Goal: Understand process/instructions: Learn how to perform a task or action

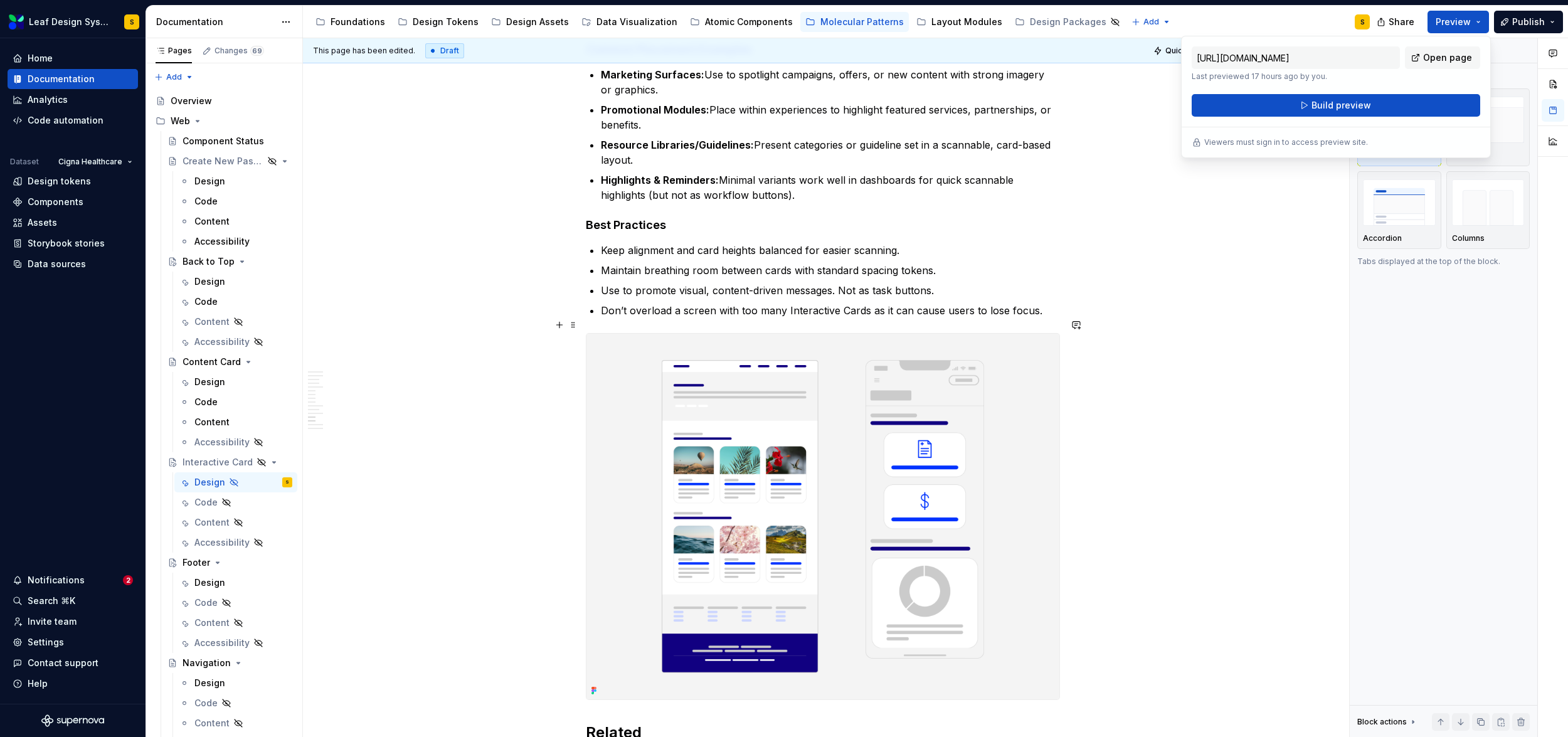
scroll to position [6205, 0]
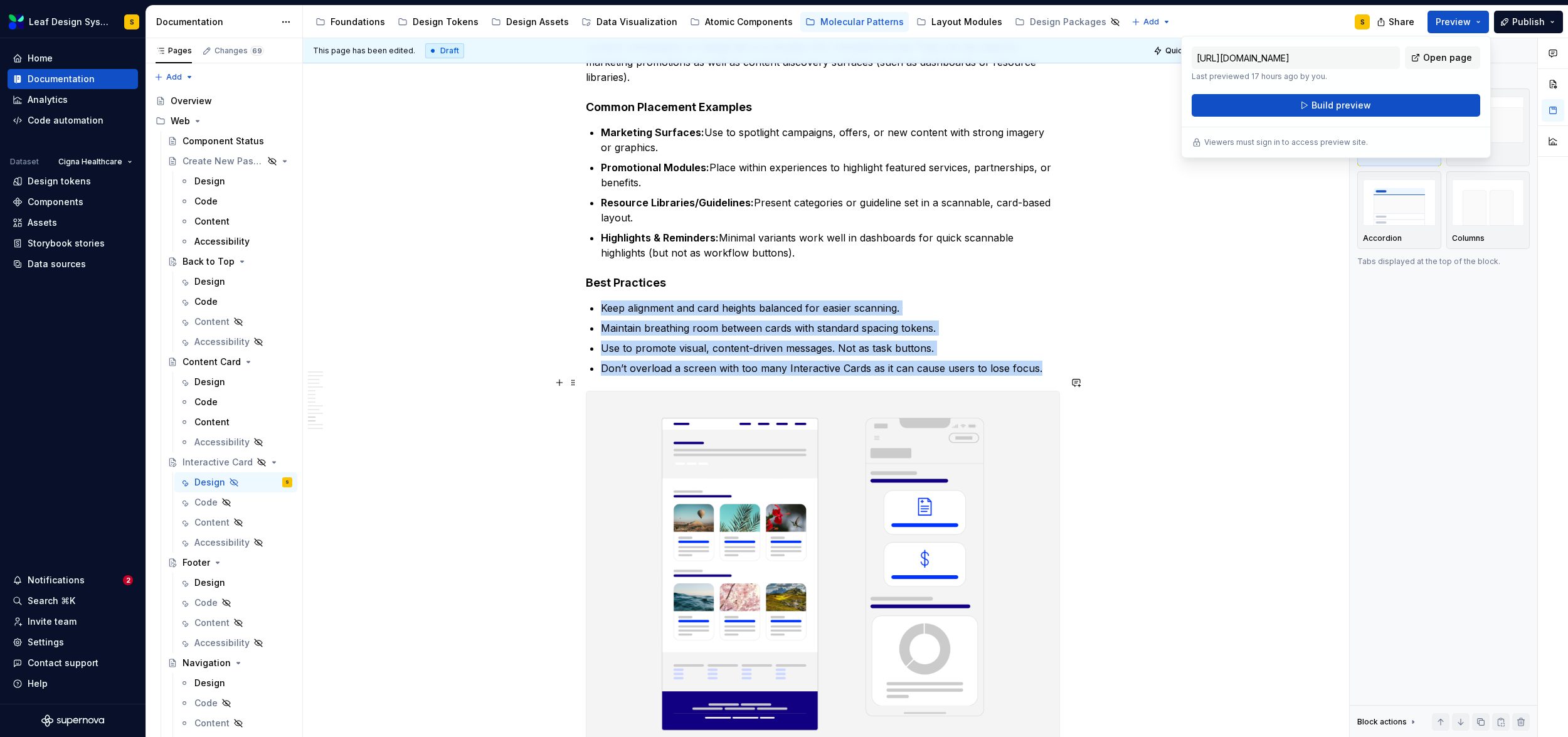
click at [768, 461] on img at bounding box center [823, 573] width 473 height 365
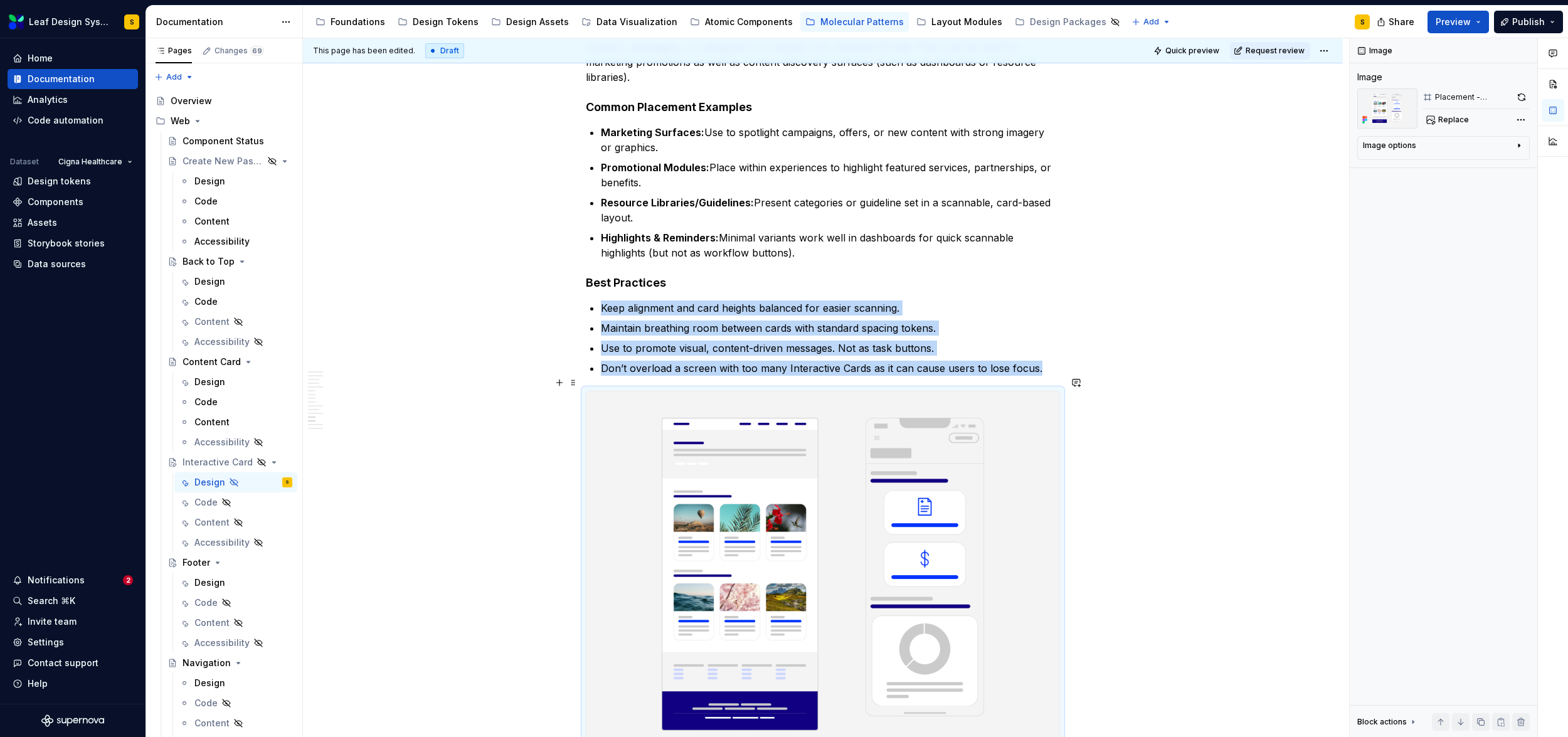
click at [768, 461] on img at bounding box center [823, 573] width 473 height 365
click at [1524, 95] on button "button" at bounding box center [1521, 98] width 17 height 18
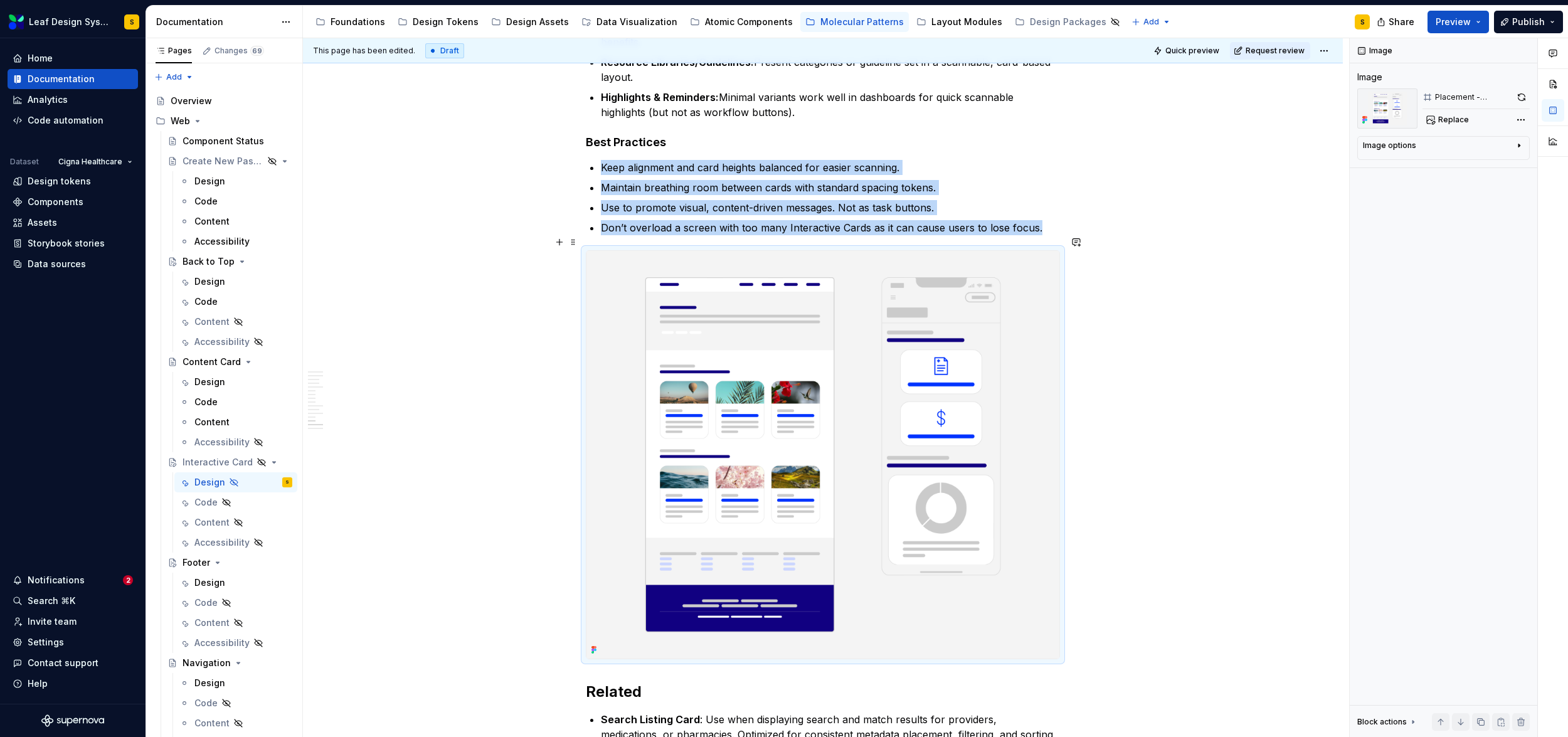
scroll to position [6300, 0]
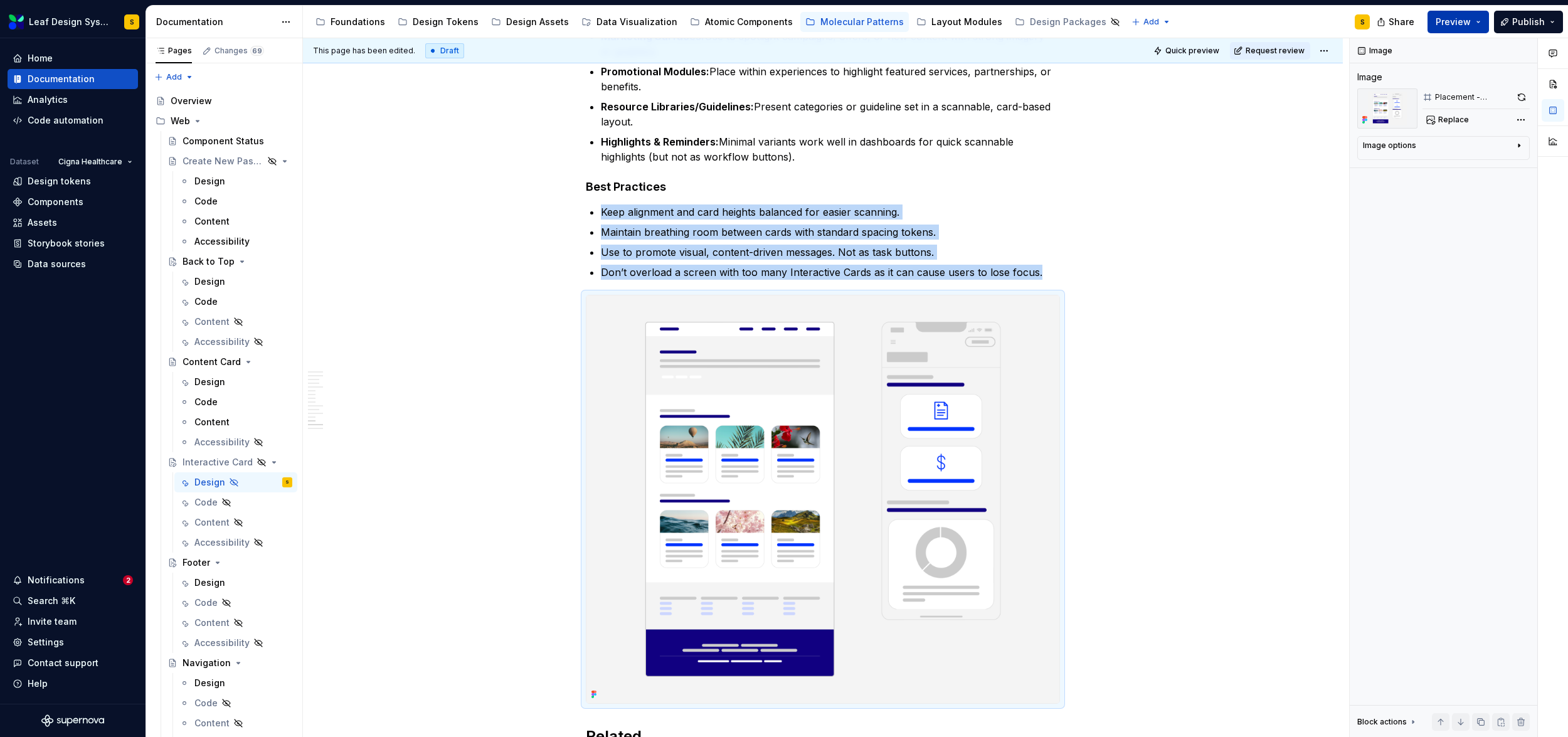
click at [1484, 22] on button "Preview" at bounding box center [1458, 21] width 61 height 22
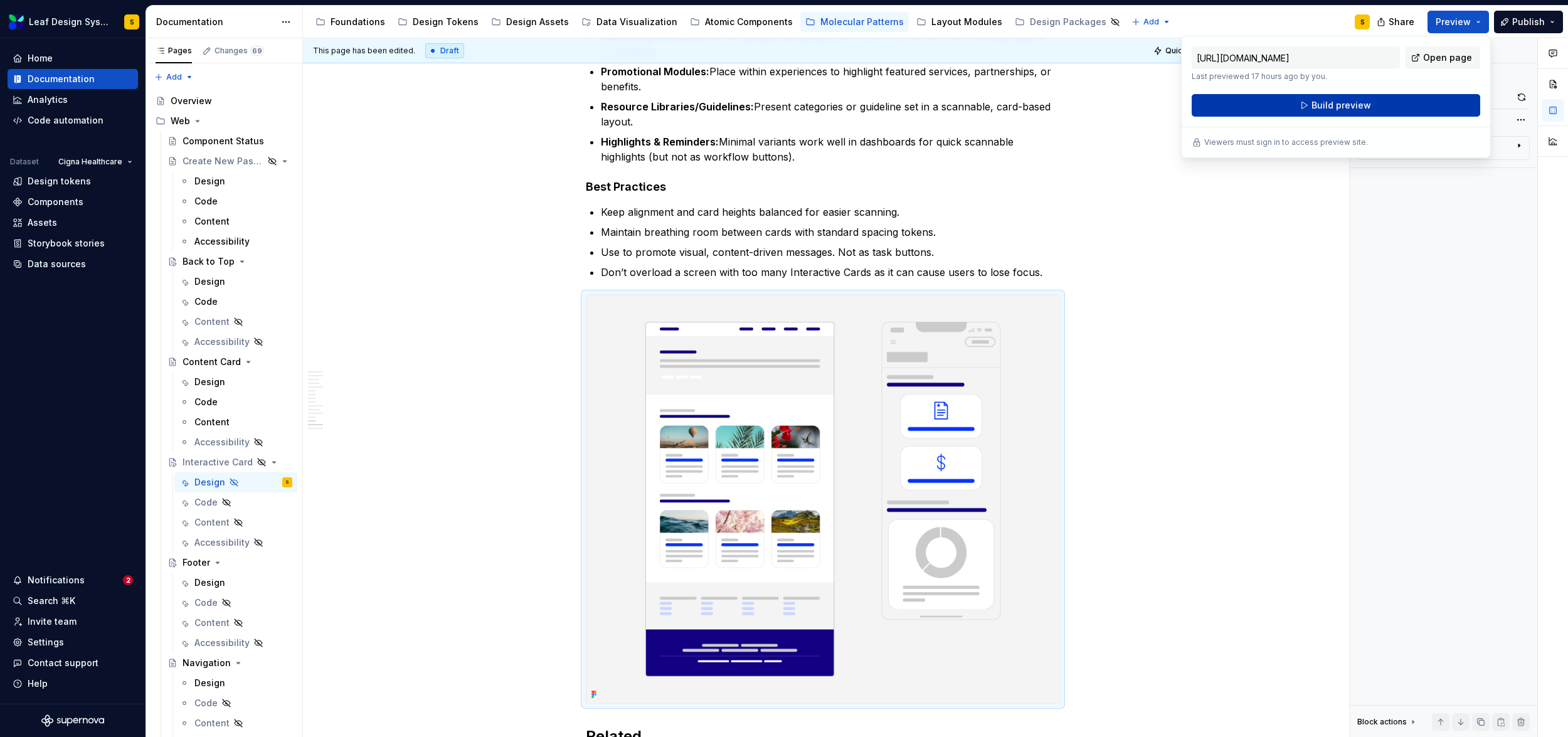
click at [1399, 101] on button "Build preview" at bounding box center [1336, 105] width 288 height 22
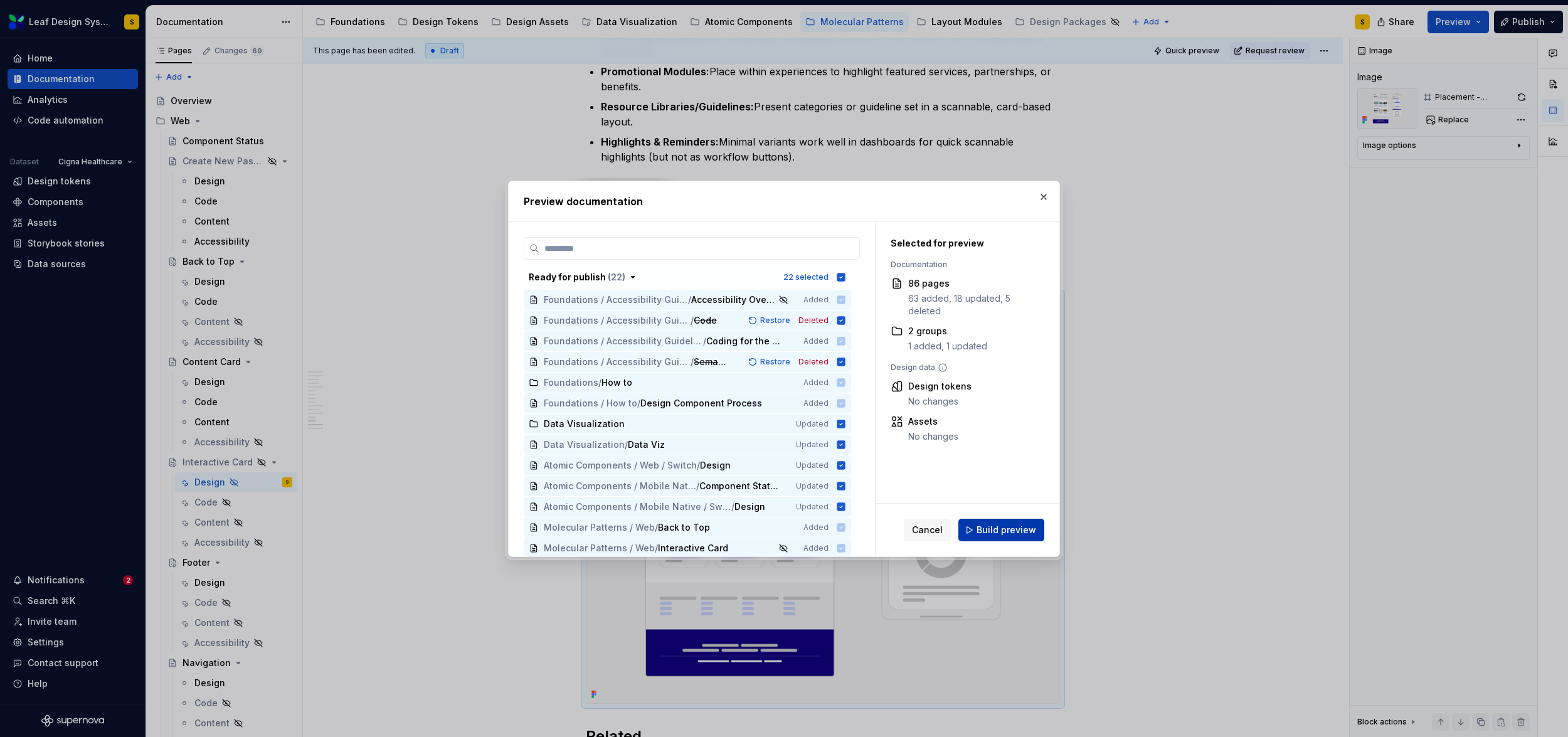
click at [993, 529] on span "Build preview" at bounding box center [1006, 529] width 59 height 12
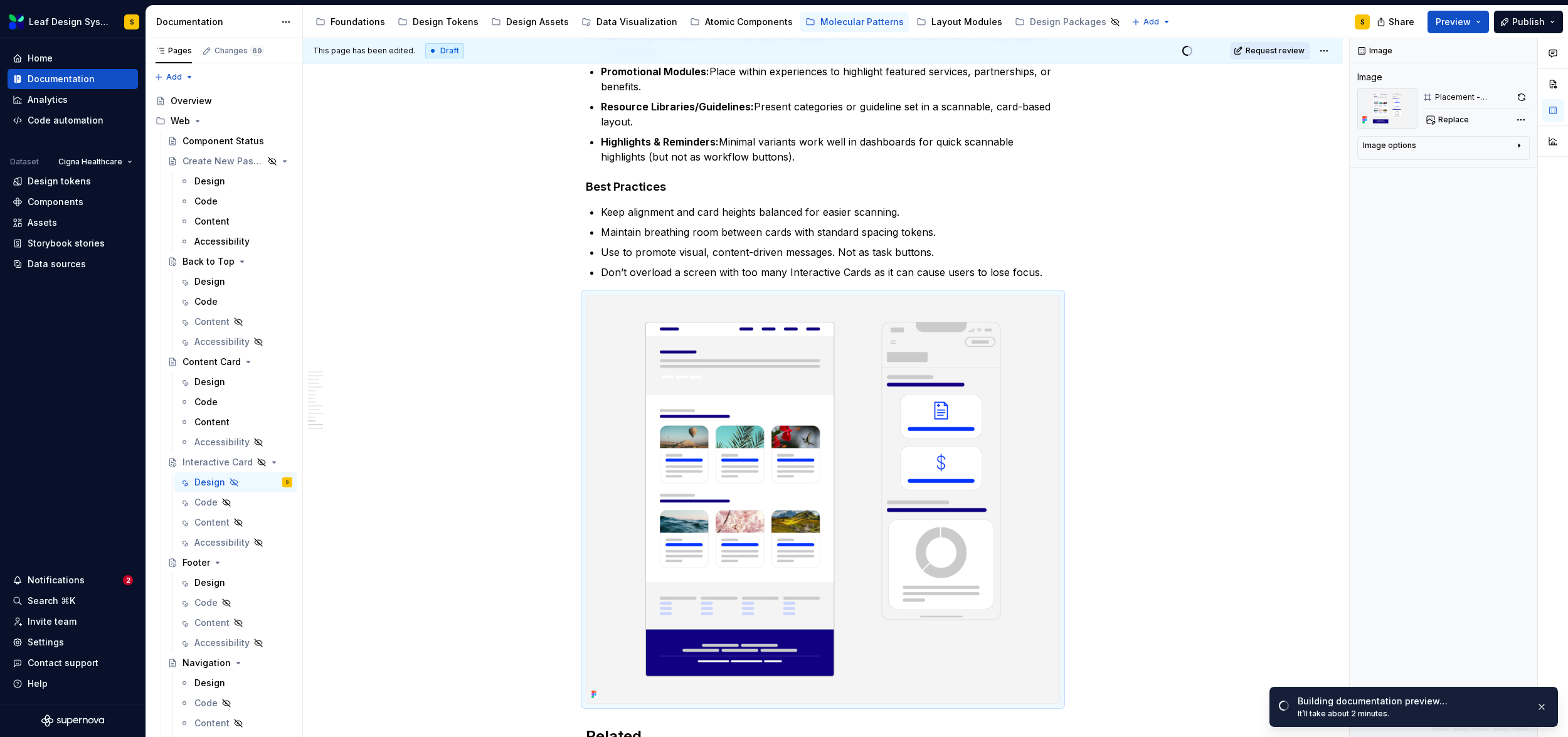
click at [1274, 52] on span "Request review" at bounding box center [1275, 51] width 59 height 10
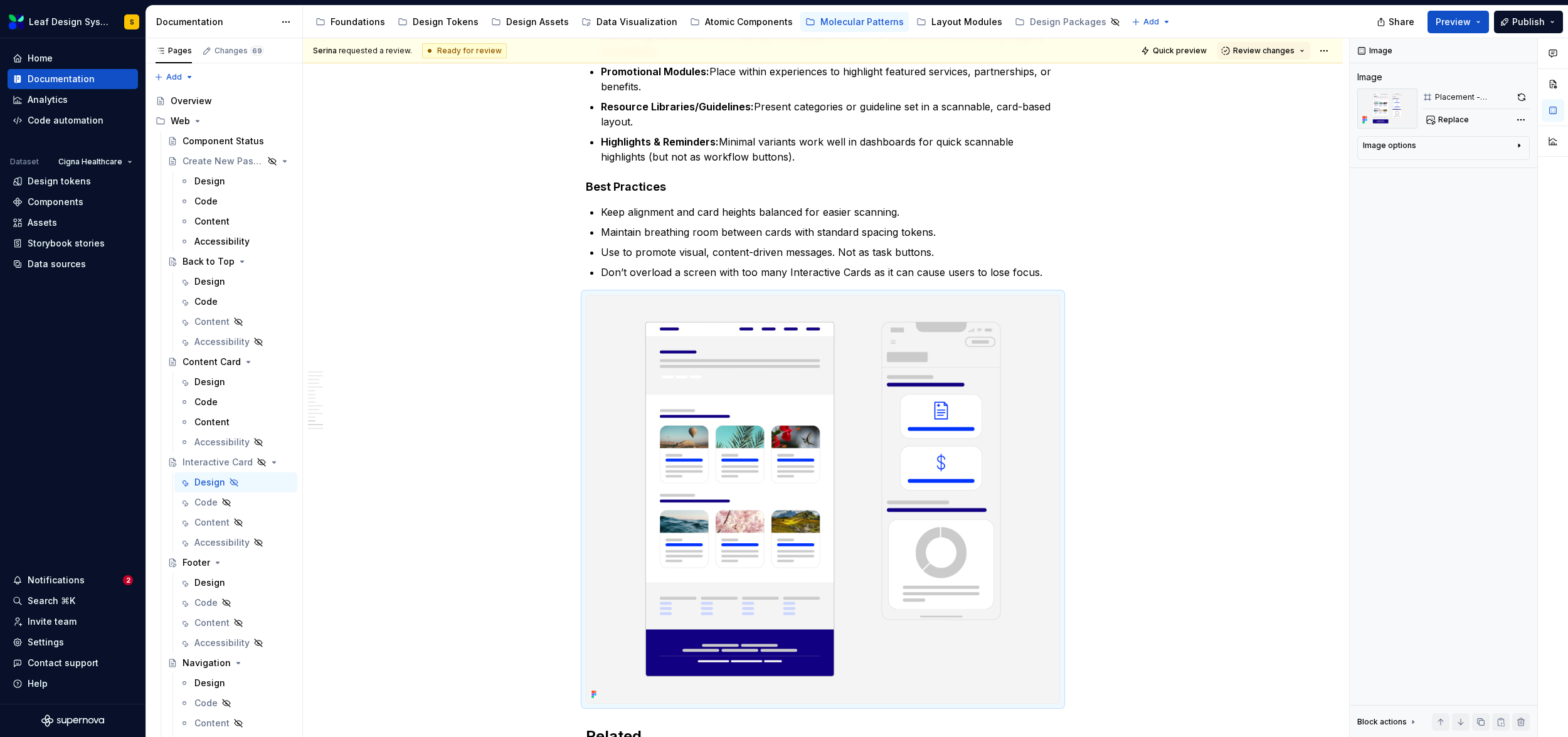
type textarea "*"
